Goal: Task Accomplishment & Management: Use online tool/utility

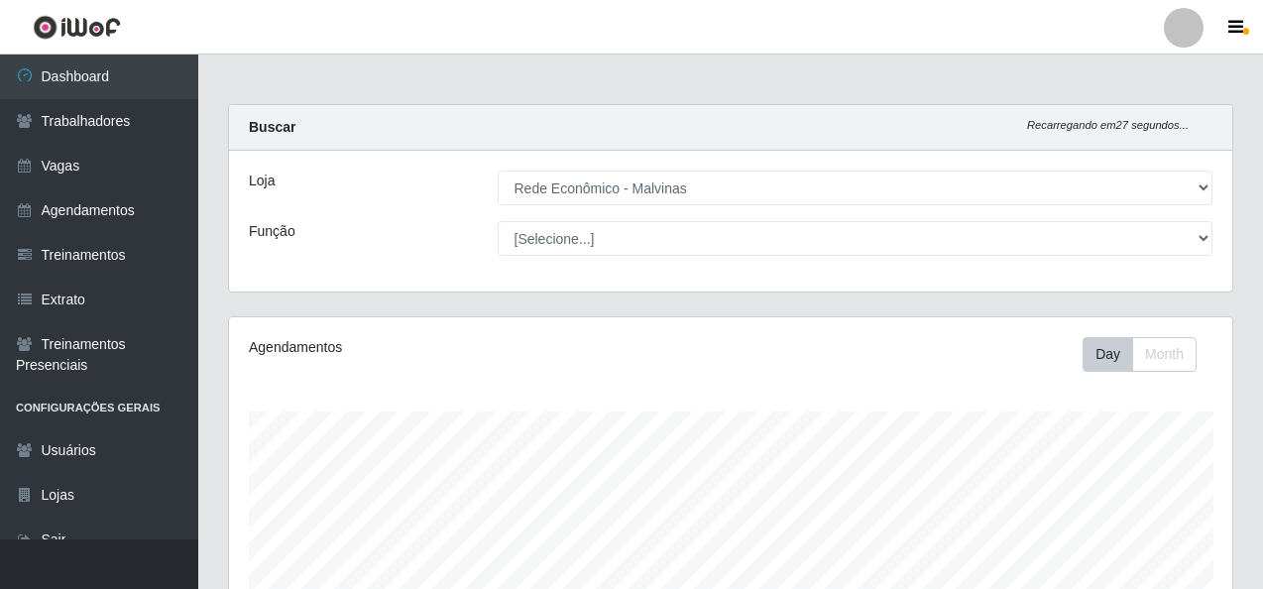
select select "194"
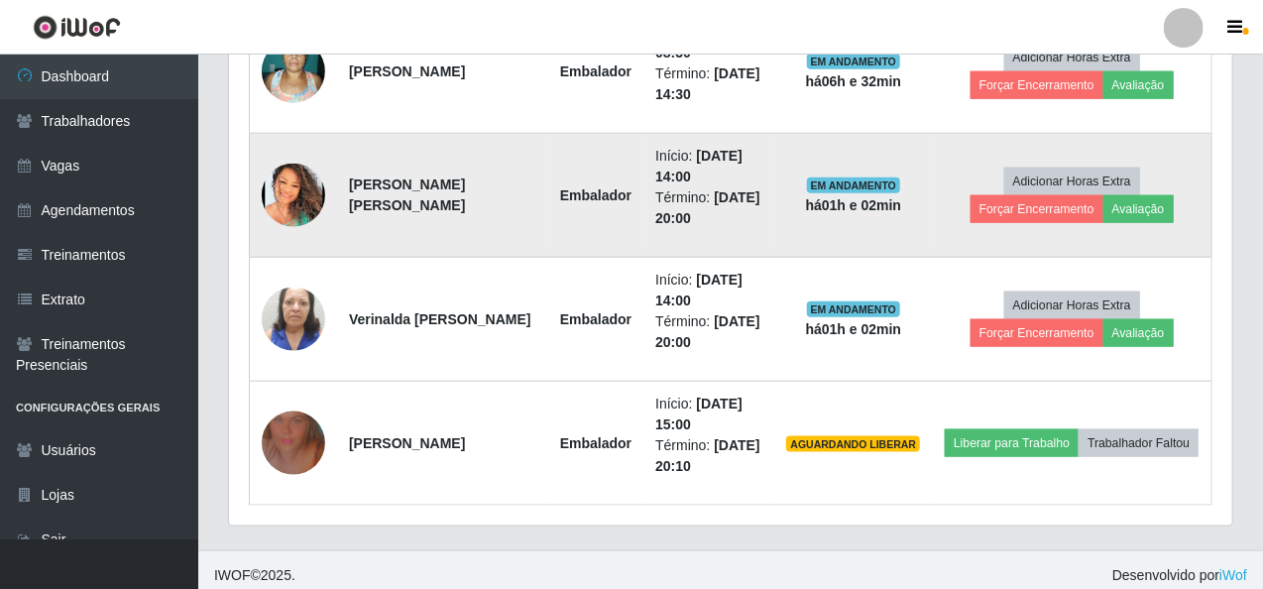
scroll to position [866, 0]
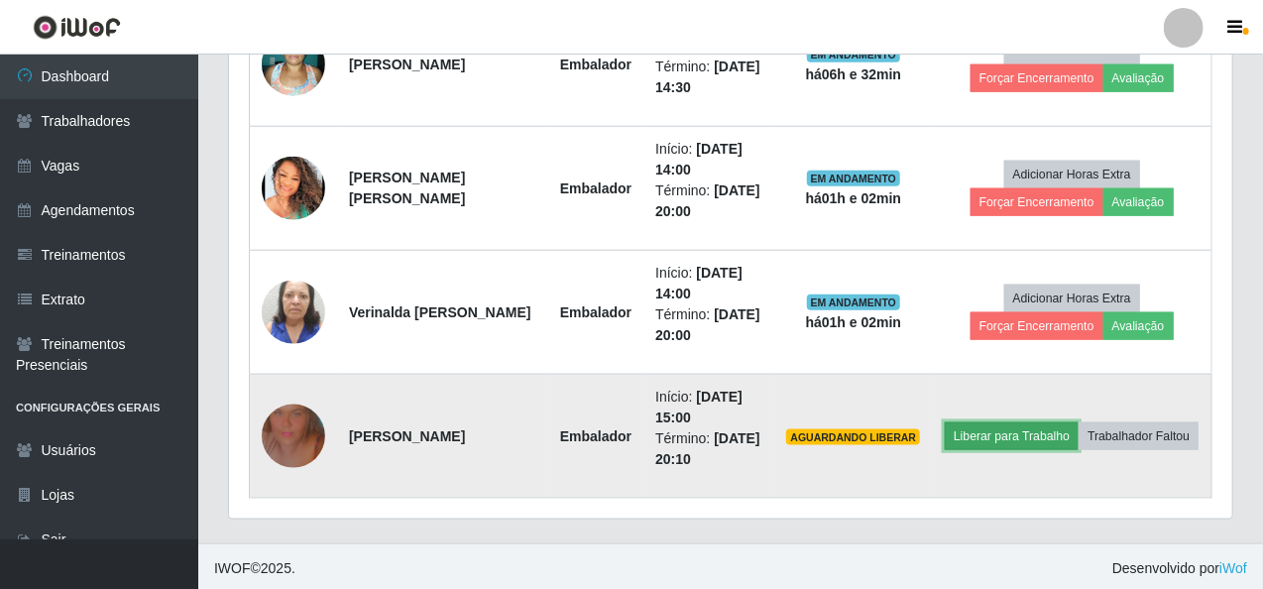
click at [1059, 429] on button "Liberar para Trabalho" at bounding box center [1011, 436] width 134 height 28
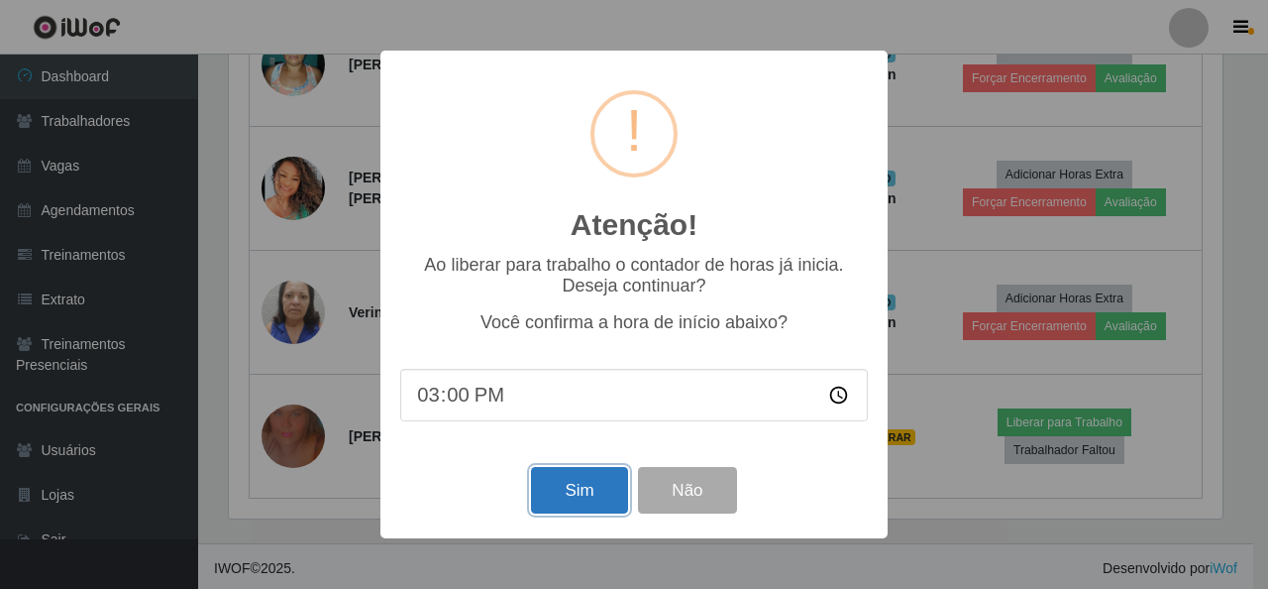
click at [589, 480] on button "Sim" at bounding box center [579, 490] width 96 height 47
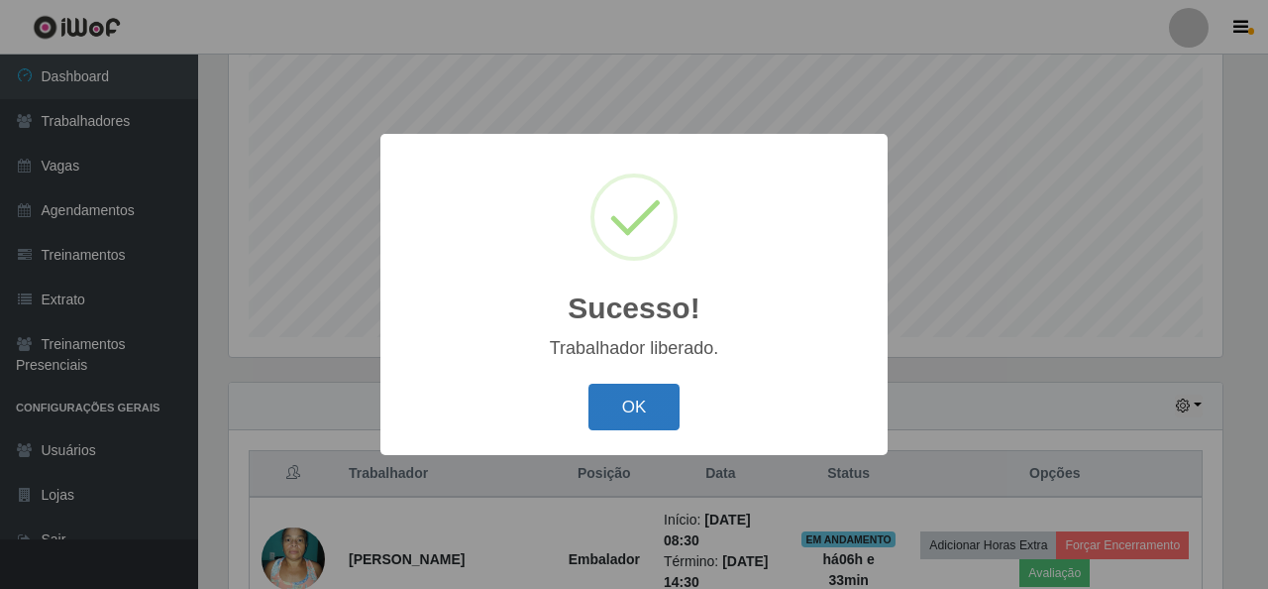
click at [662, 406] on button "OK" at bounding box center [635, 407] width 92 height 47
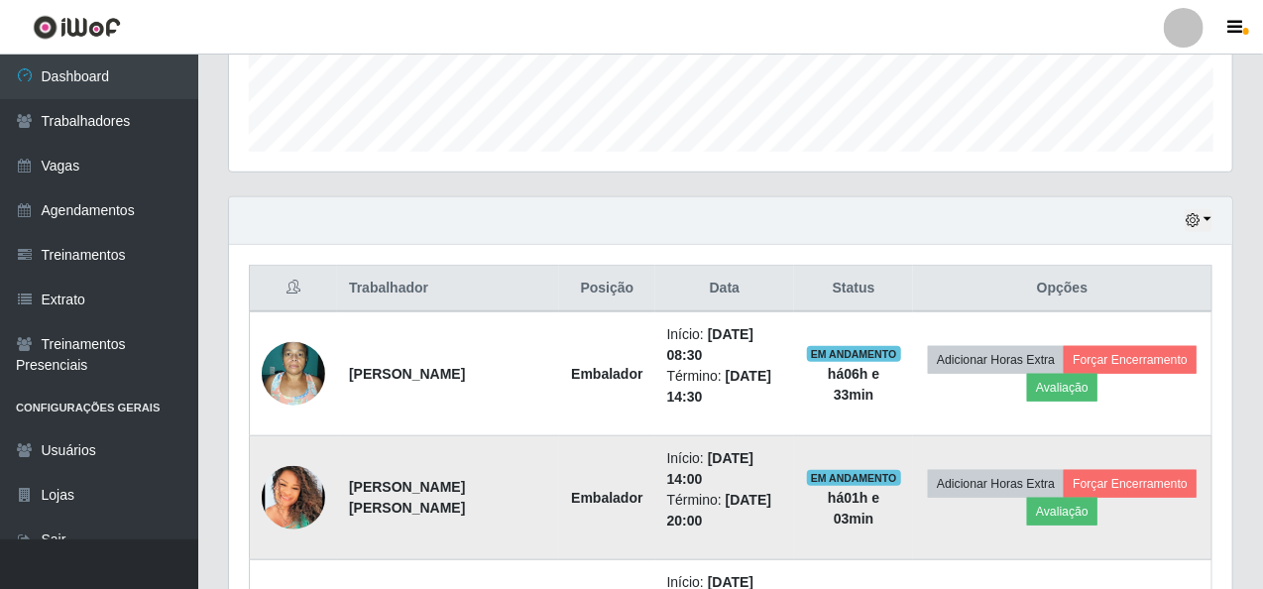
scroll to position [570, 0]
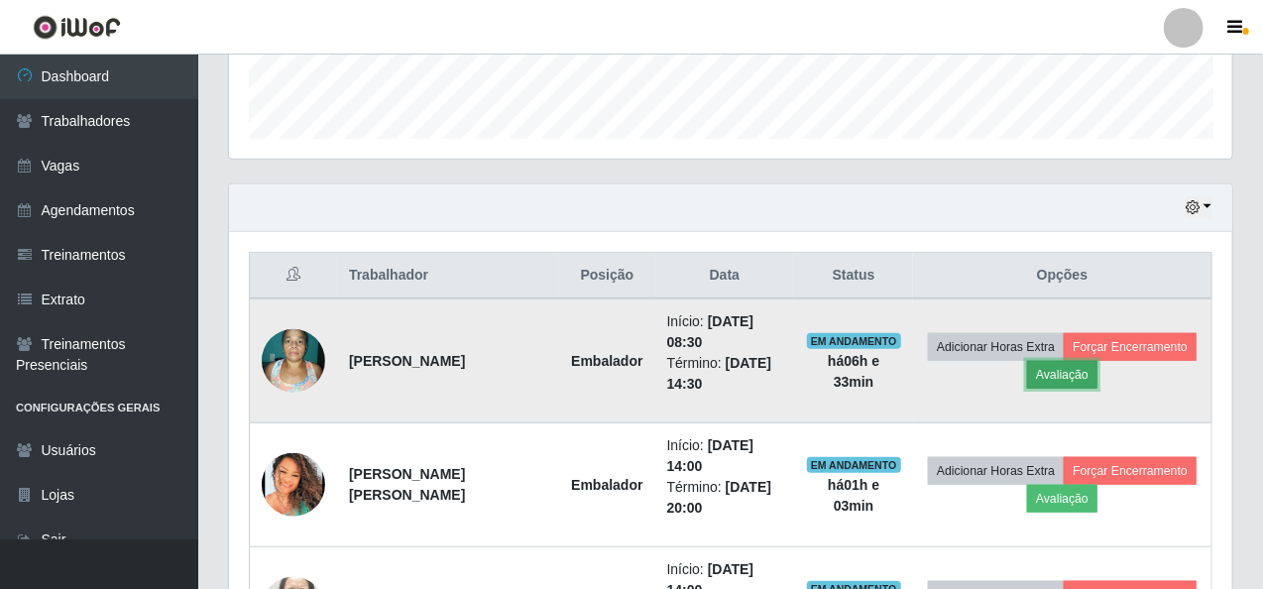
click at [1070, 361] on button "Avaliação" at bounding box center [1062, 375] width 70 height 28
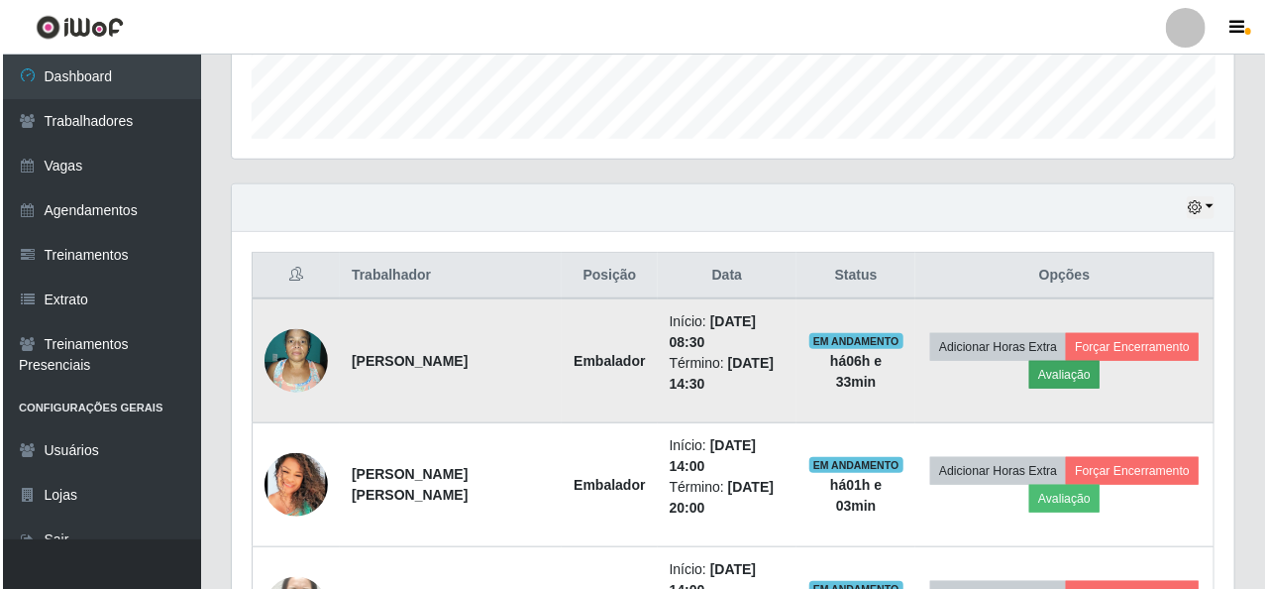
scroll to position [411, 995]
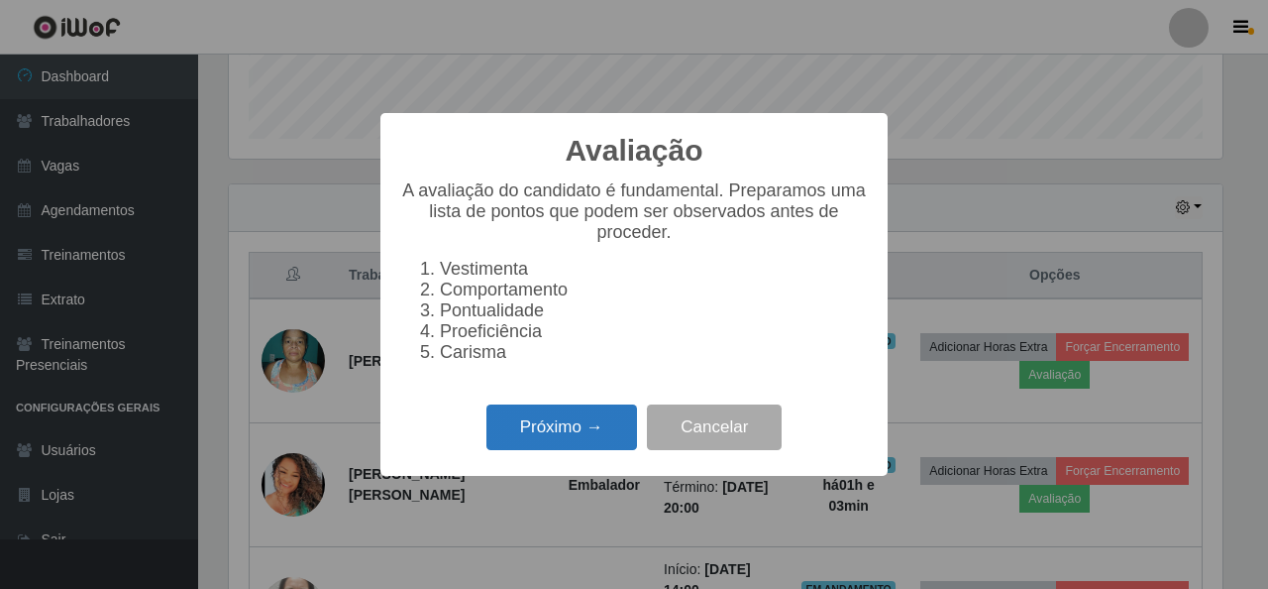
click at [567, 442] on button "Próximo →" at bounding box center [562, 427] width 151 height 47
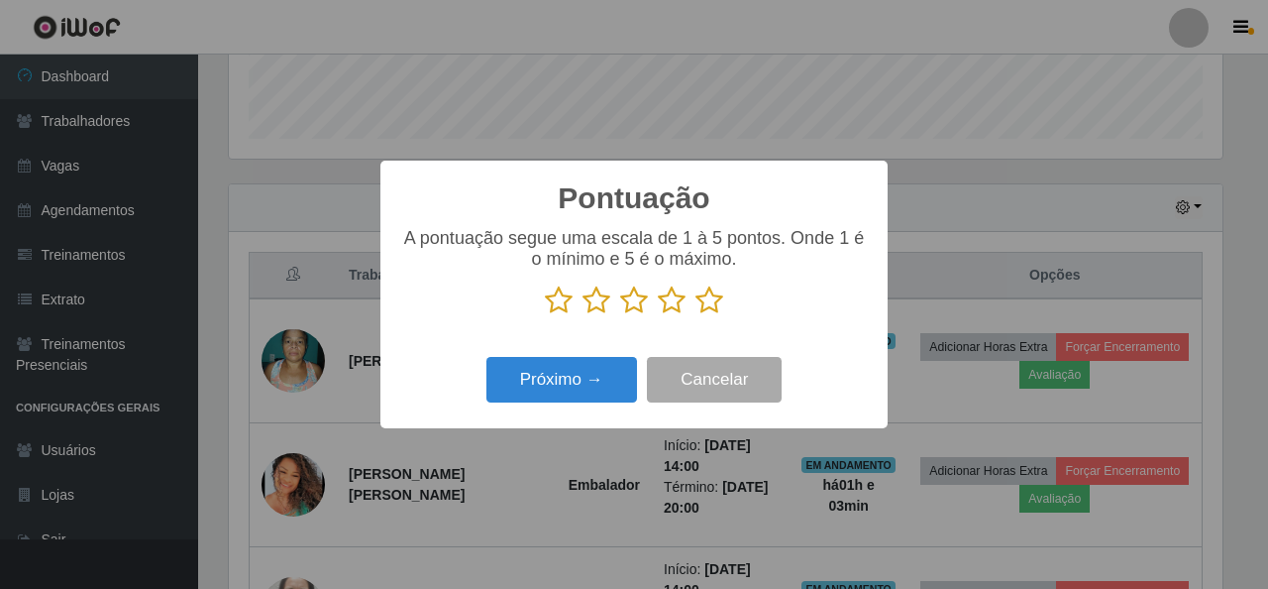
scroll to position [990565, 989981]
click at [722, 303] on icon at bounding box center [710, 300] width 28 height 30
click at [696, 315] on input "radio" at bounding box center [696, 315] width 0 height 0
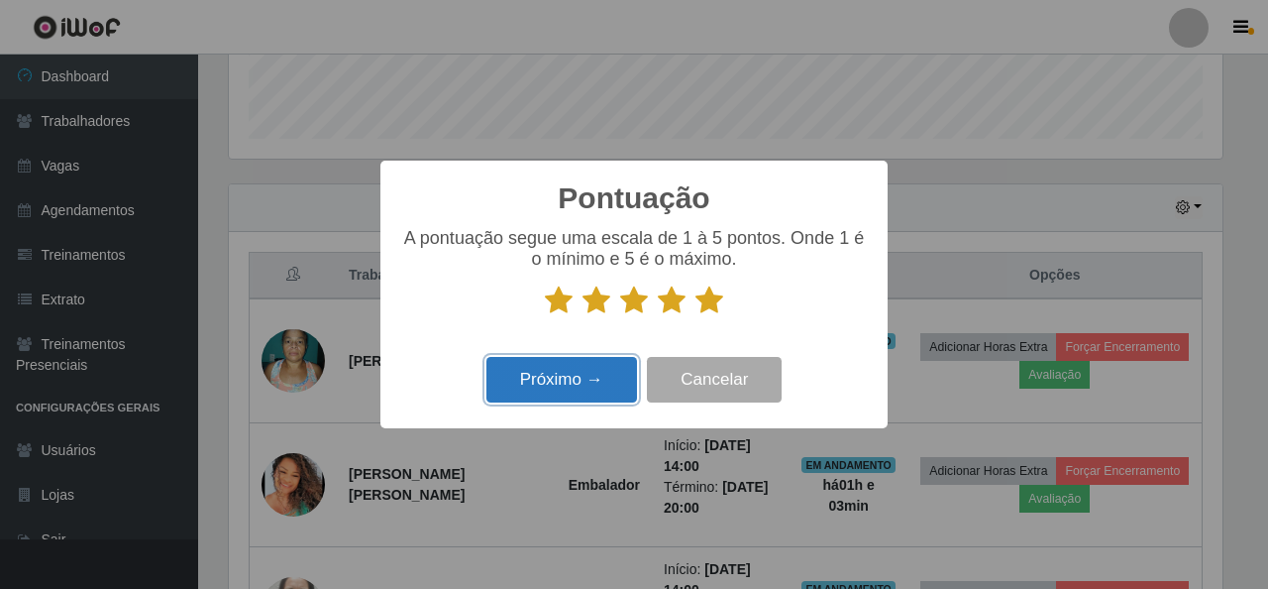
click at [551, 375] on button "Próximo →" at bounding box center [562, 380] width 151 height 47
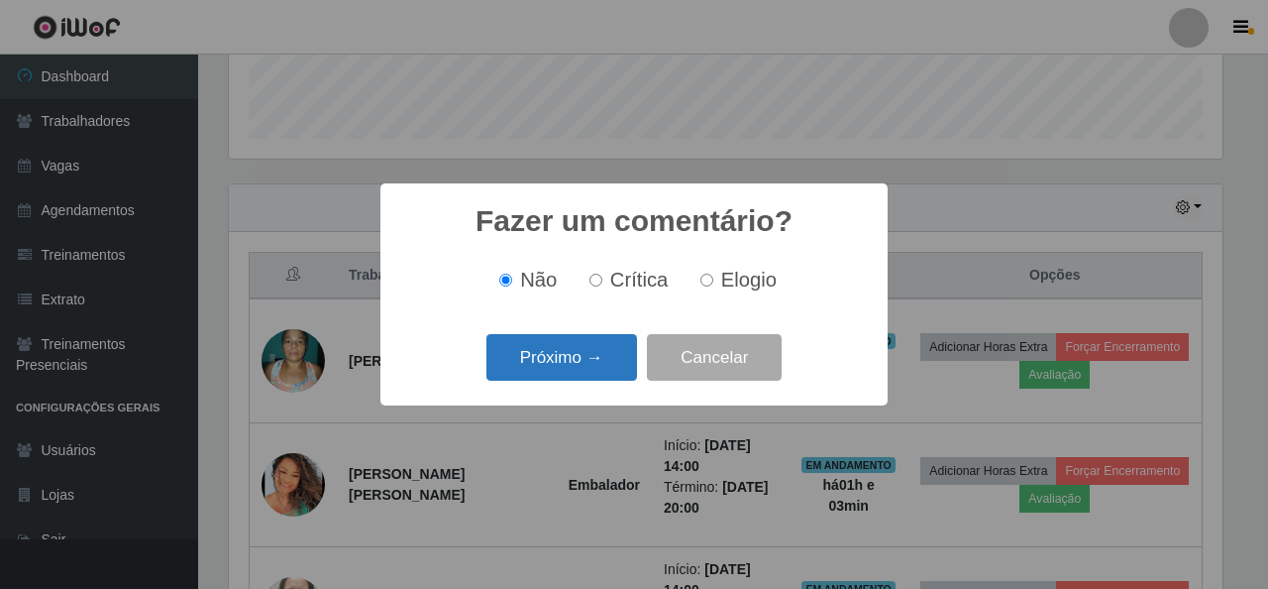
drag, startPoint x: 566, startPoint y: 350, endPoint x: 577, endPoint y: 354, distance: 11.6
click at [577, 354] on button "Próximo →" at bounding box center [562, 357] width 151 height 47
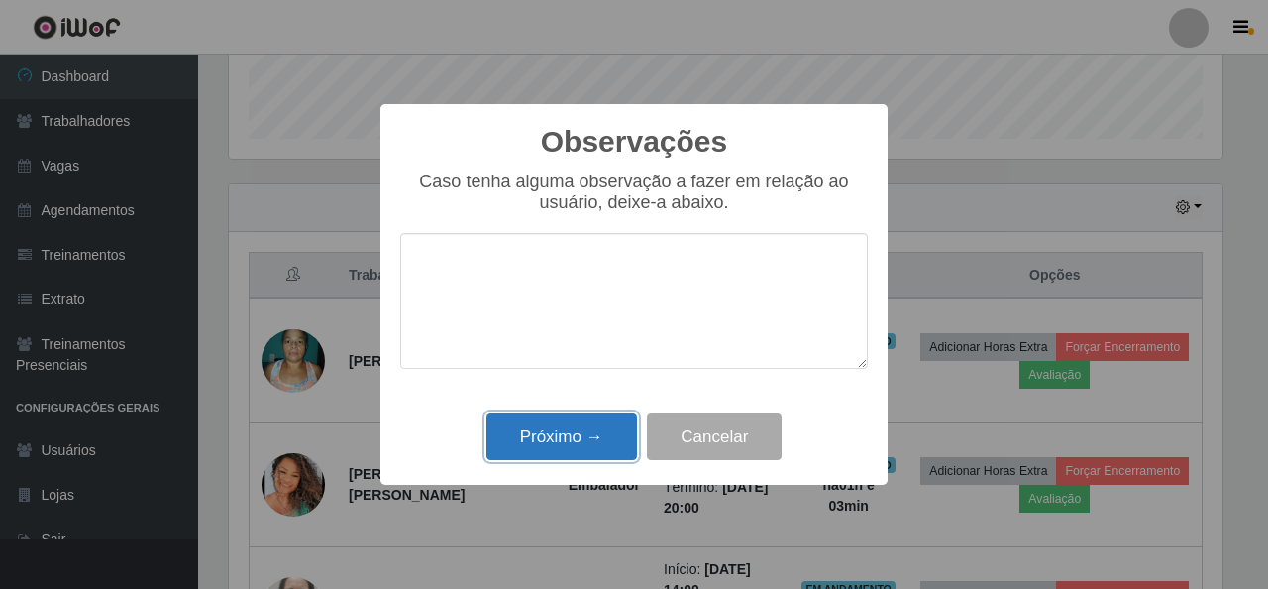
click at [557, 430] on button "Próximo →" at bounding box center [562, 436] width 151 height 47
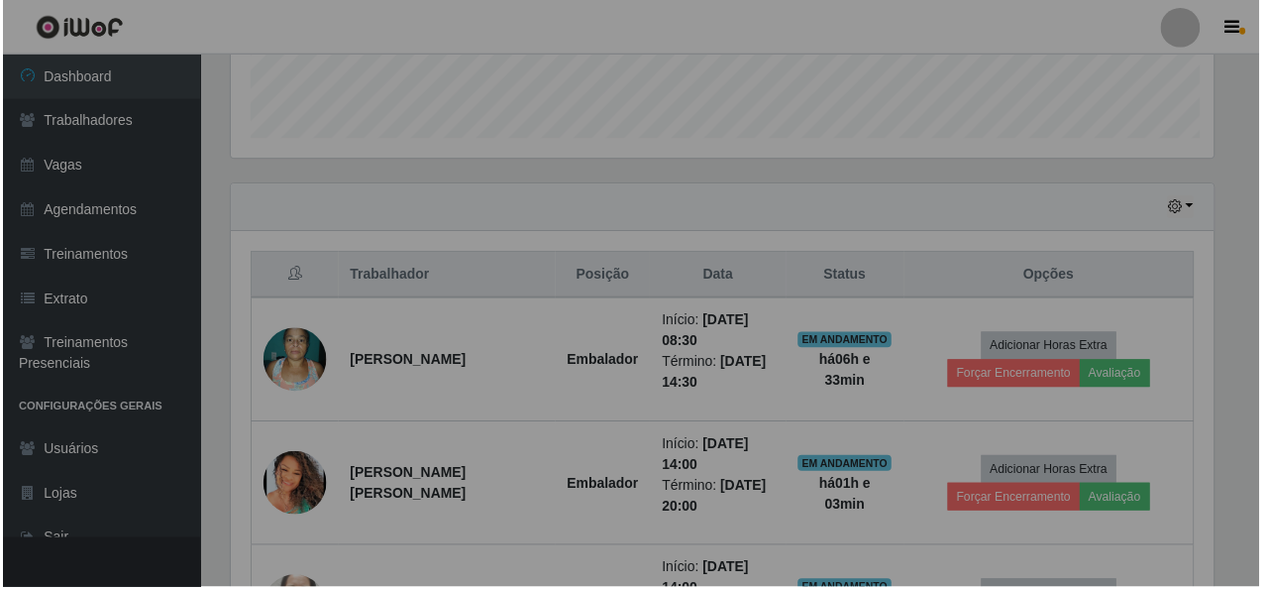
scroll to position [411, 1003]
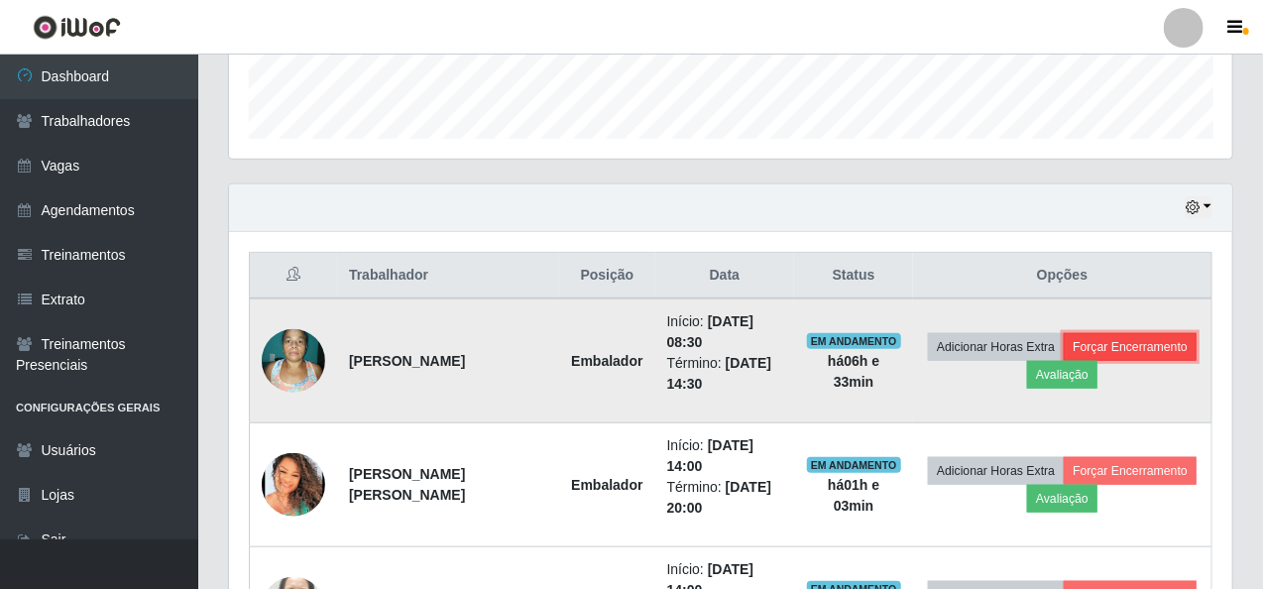
click at [1128, 342] on button "Forçar Encerramento" at bounding box center [1129, 347] width 133 height 28
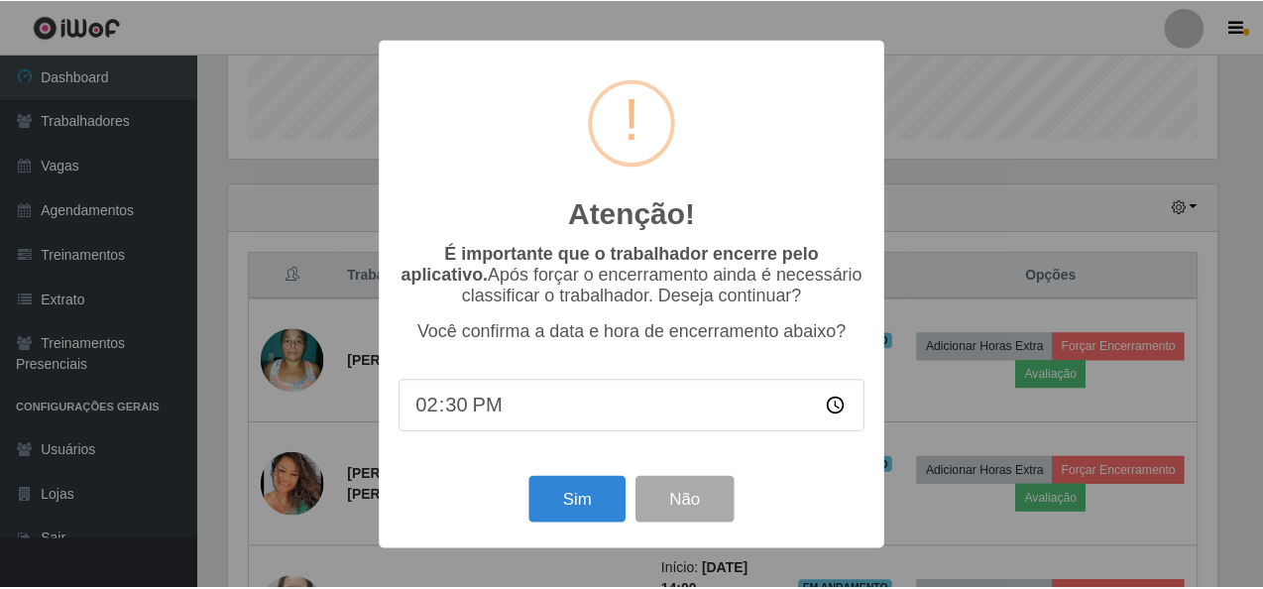
scroll to position [411, 995]
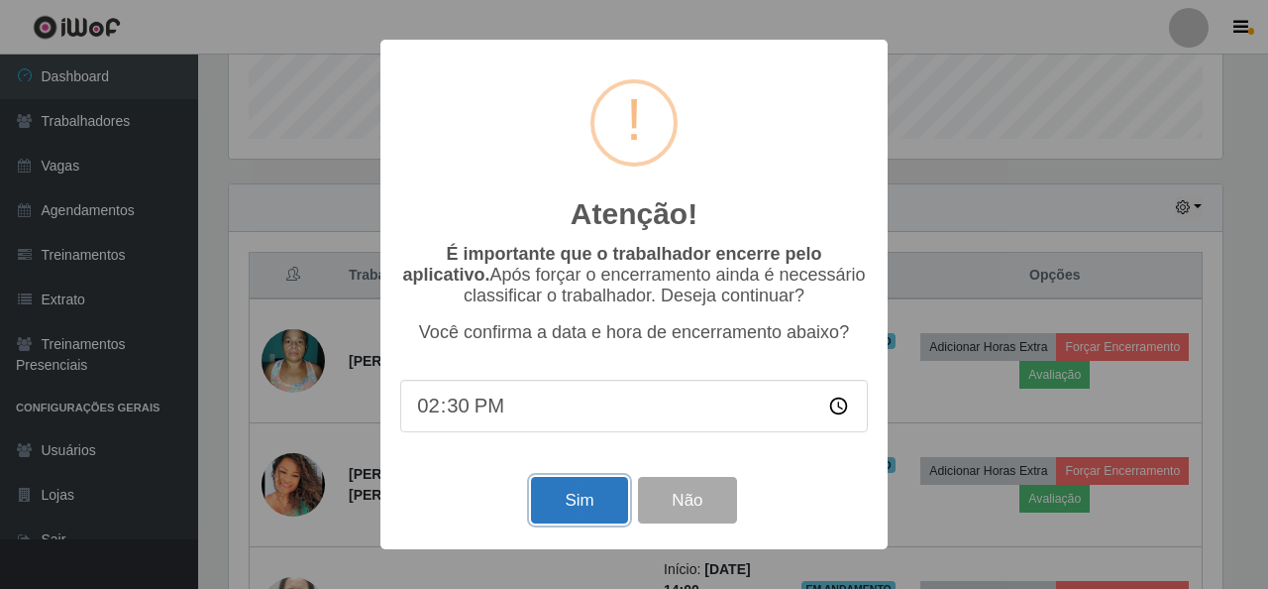
click at [601, 494] on button "Sim" at bounding box center [579, 500] width 96 height 47
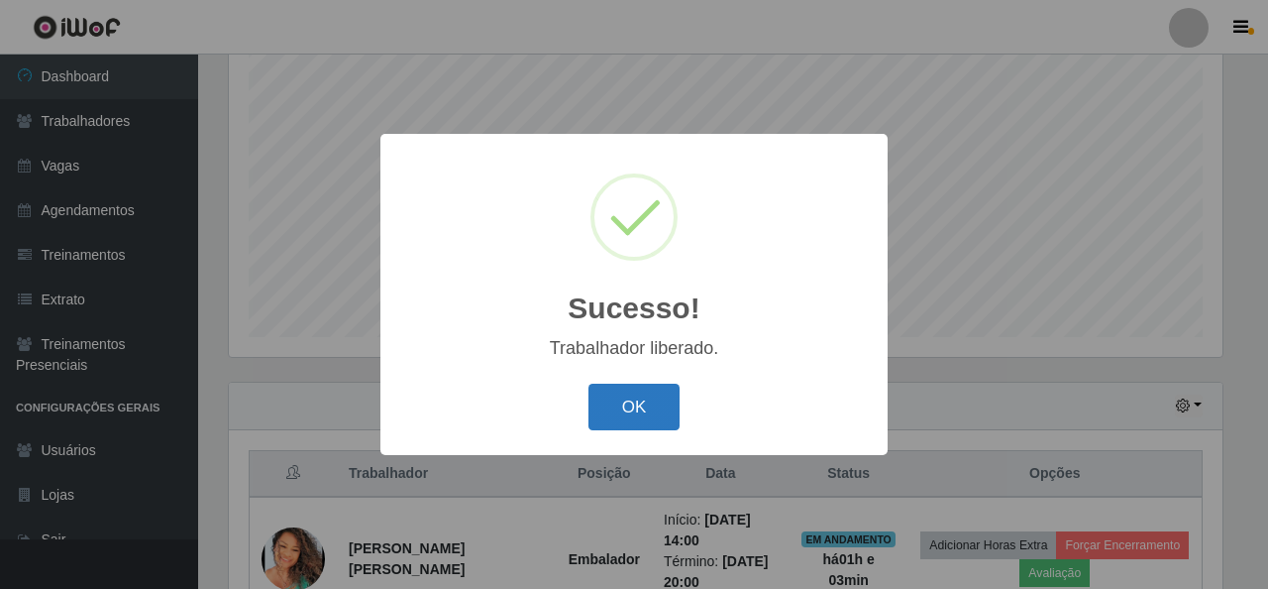
click at [639, 409] on button "OK" at bounding box center [635, 407] width 92 height 47
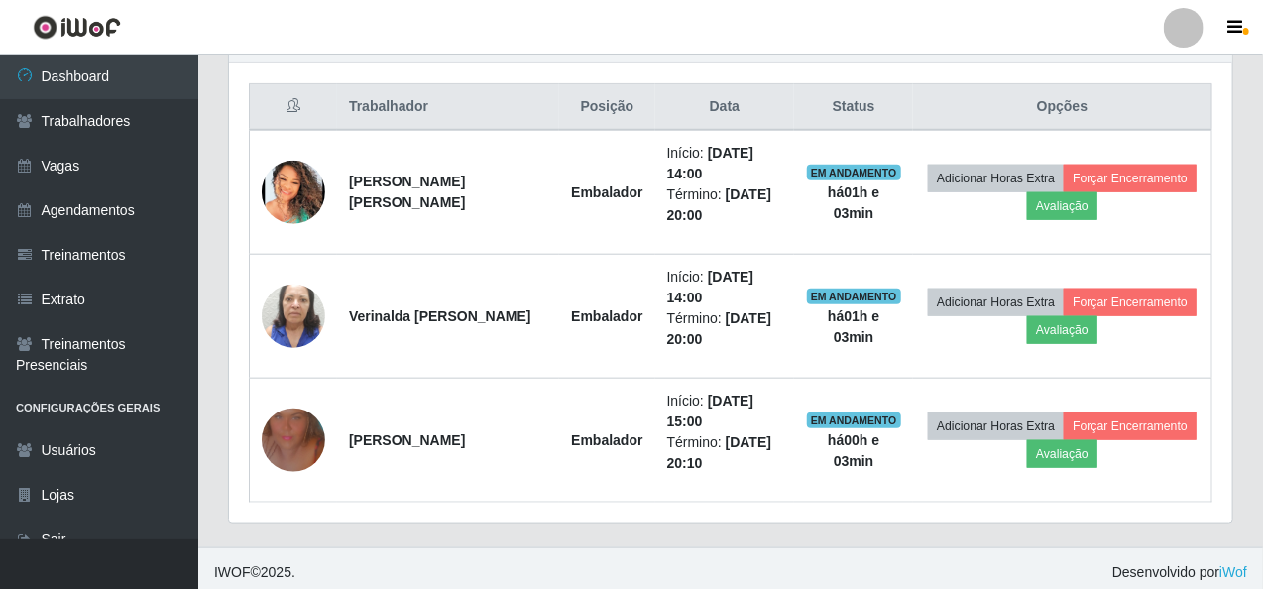
scroll to position [0, 0]
